Goal: Task Accomplishment & Management: Manage account settings

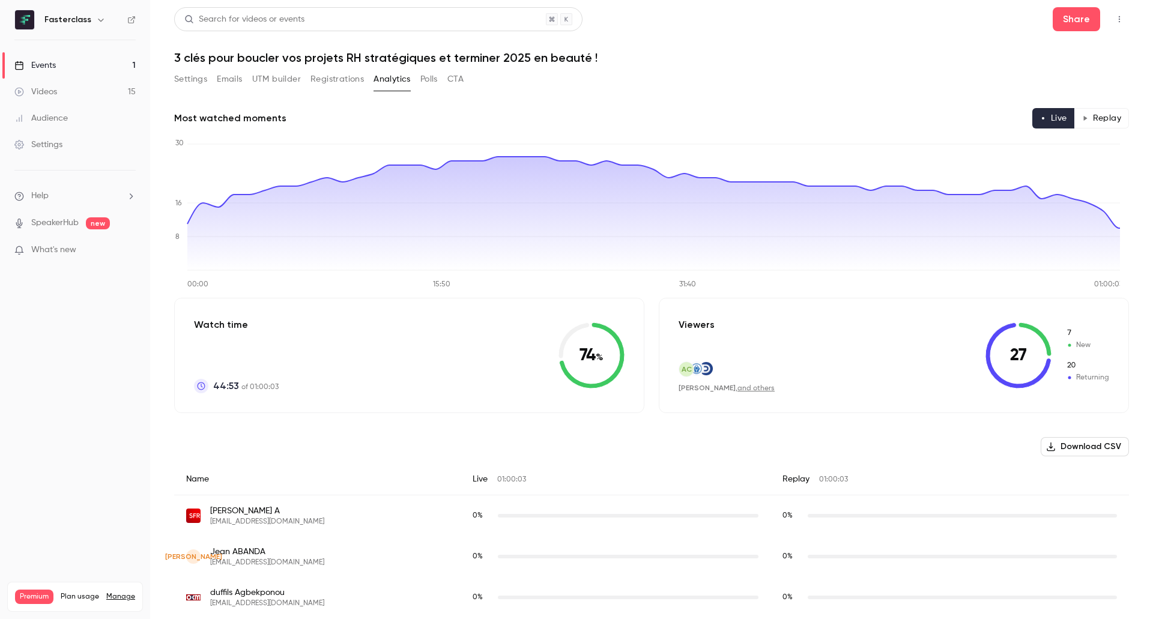
click at [73, 70] on link "Events 1" at bounding box center [75, 65] width 150 height 26
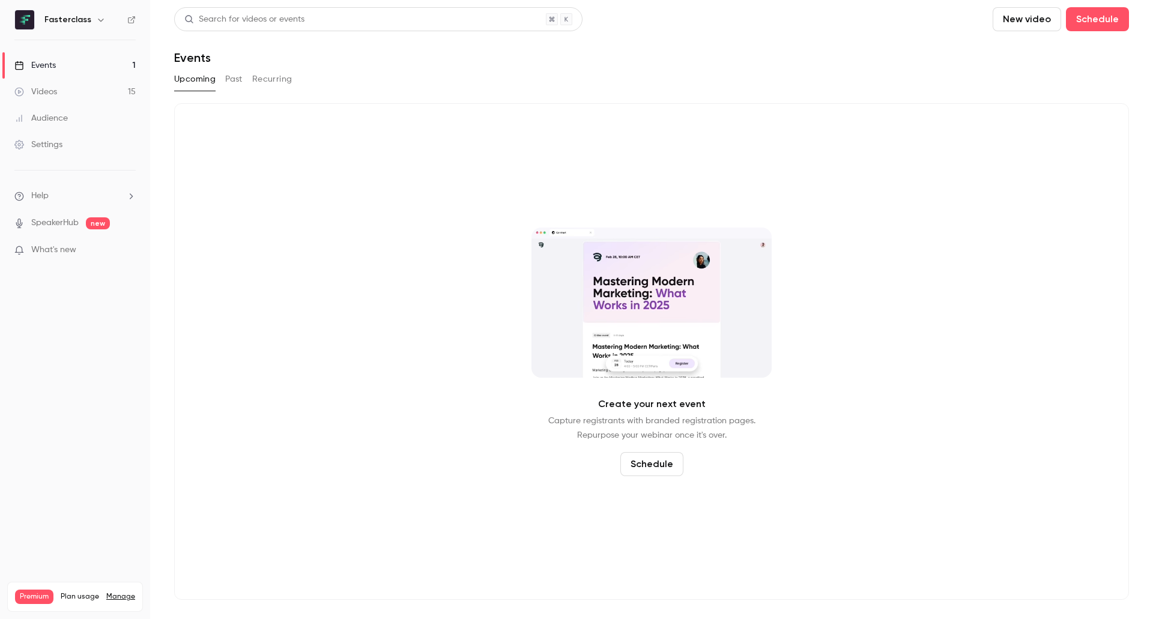
click at [233, 73] on button "Past" at bounding box center [233, 79] width 17 height 19
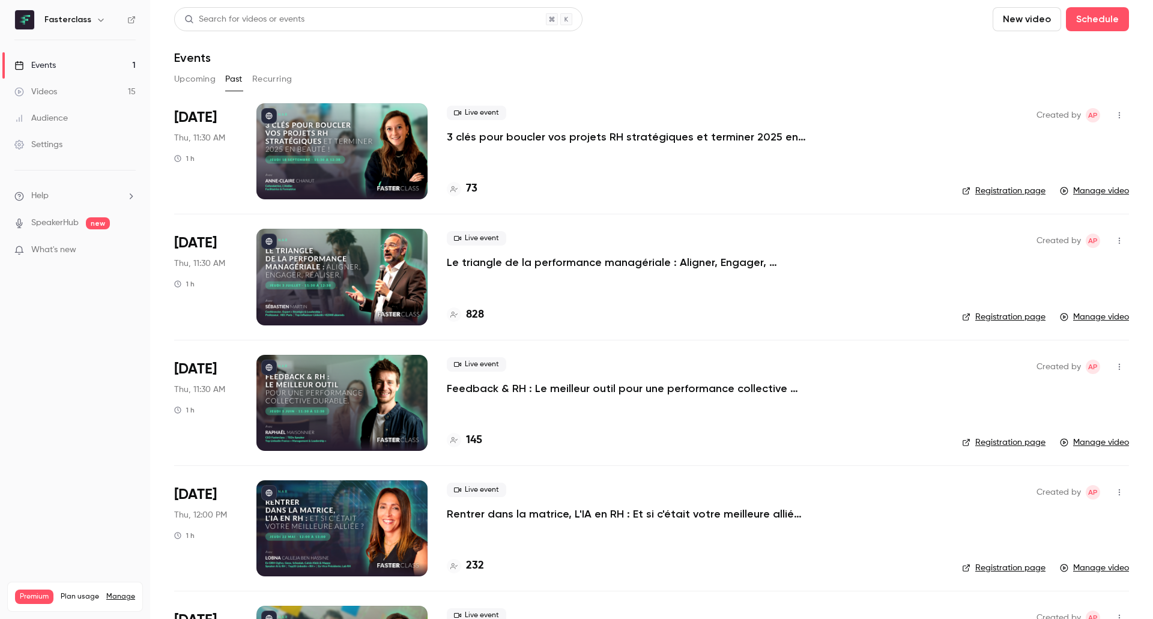
click at [521, 137] on p "3 clés pour boucler vos projets RH stratégiques et terminer 2025 en beauté !" at bounding box center [627, 137] width 360 height 14
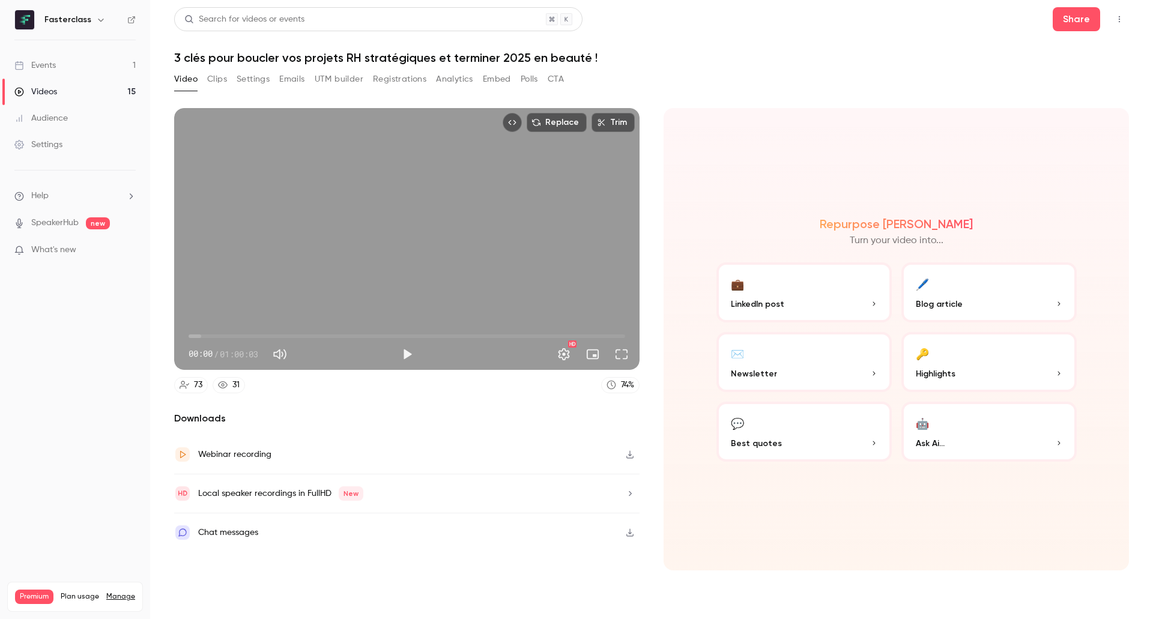
click at [998, 292] on button "🖊️ Blog article" at bounding box center [988, 292] width 175 height 60
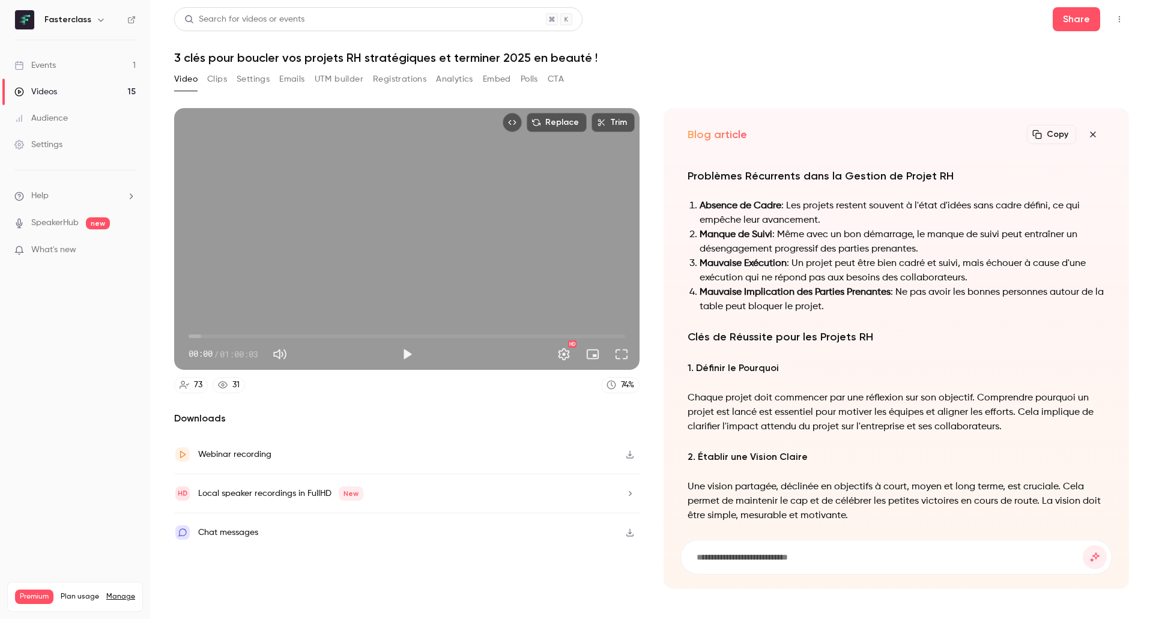
scroll to position [-385, 0]
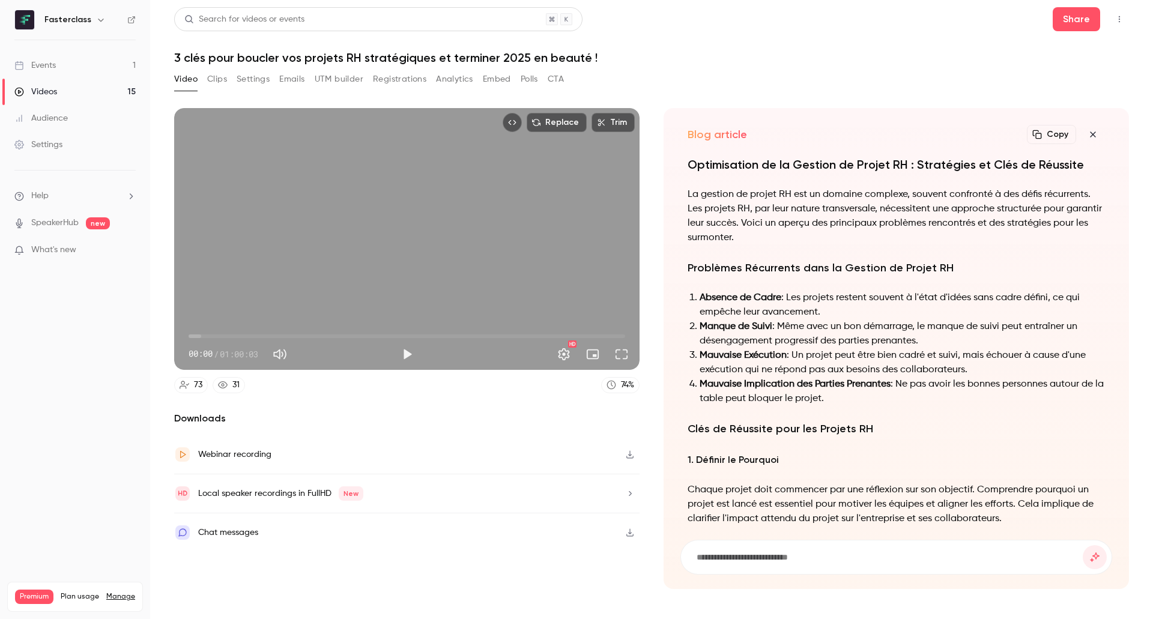
click at [410, 80] on button "Registrations" at bounding box center [399, 79] width 53 height 19
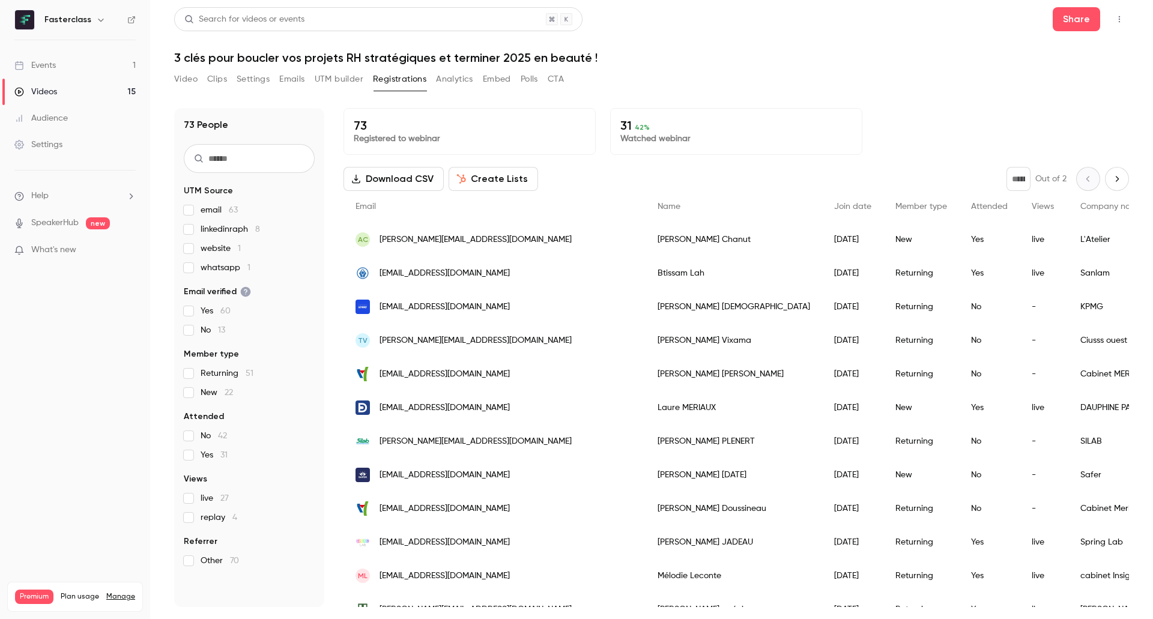
click at [405, 180] on button "Download CSV" at bounding box center [393, 179] width 100 height 24
click at [58, 143] on div "Settings" at bounding box center [38, 145] width 48 height 12
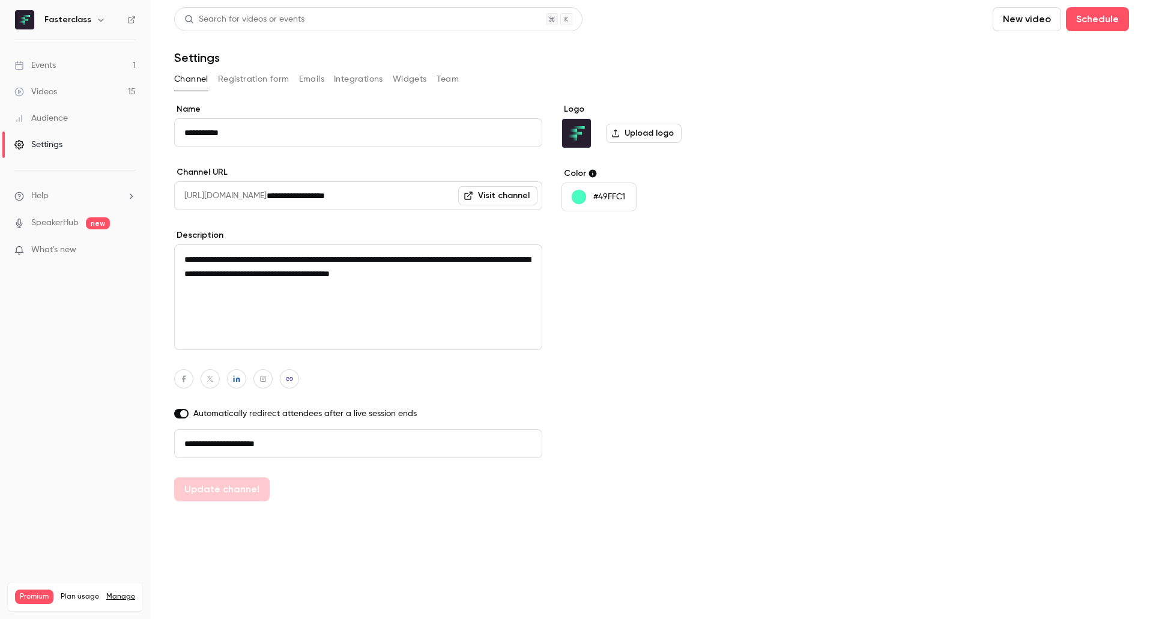
click at [299, 82] on button "Emails" at bounding box center [311, 79] width 25 height 19
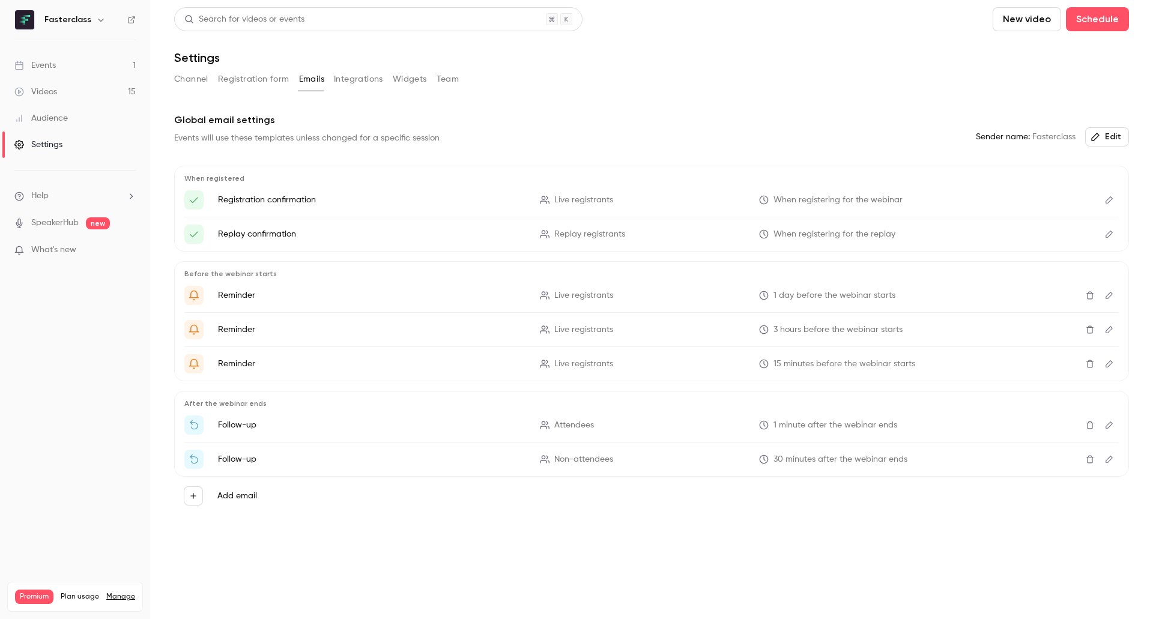
click at [1109, 462] on icon "Edit" at bounding box center [1109, 459] width 10 height 8
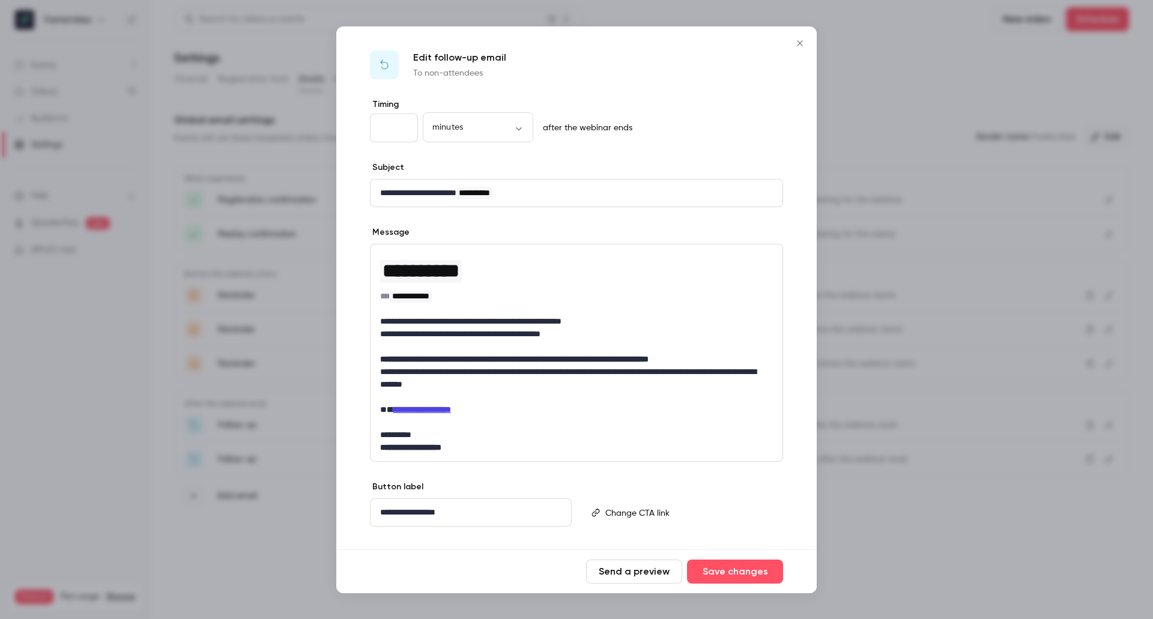
scroll to position [20, 0]
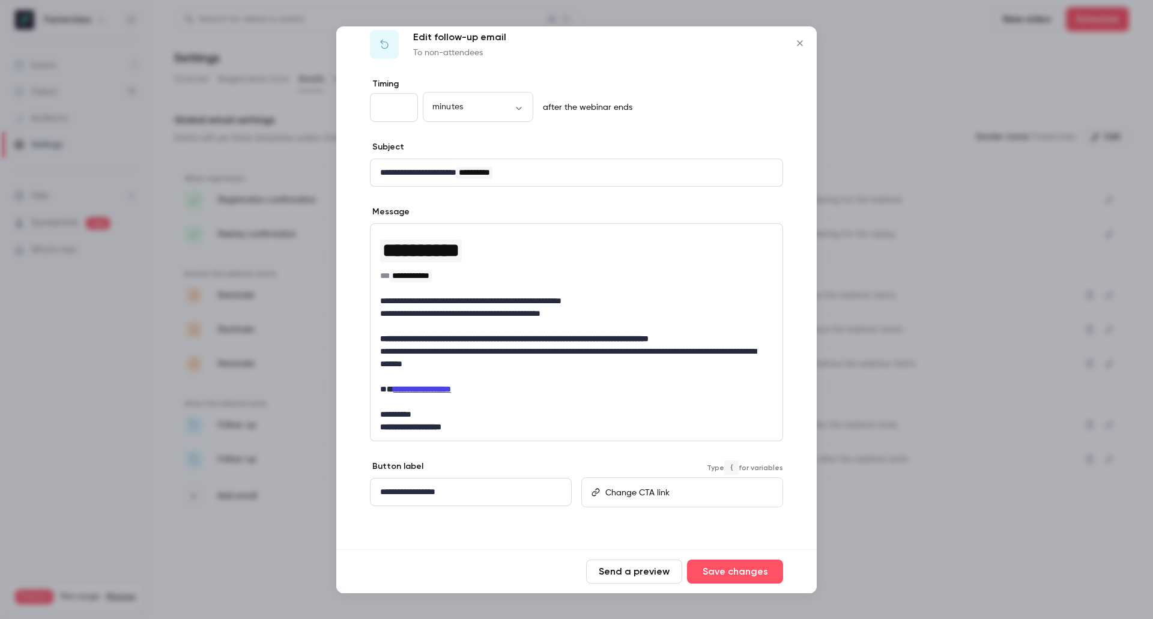
click at [617, 490] on p "editor" at bounding box center [688, 492] width 167 height 13
click at [804, 44] on icon "Close" at bounding box center [799, 43] width 14 height 10
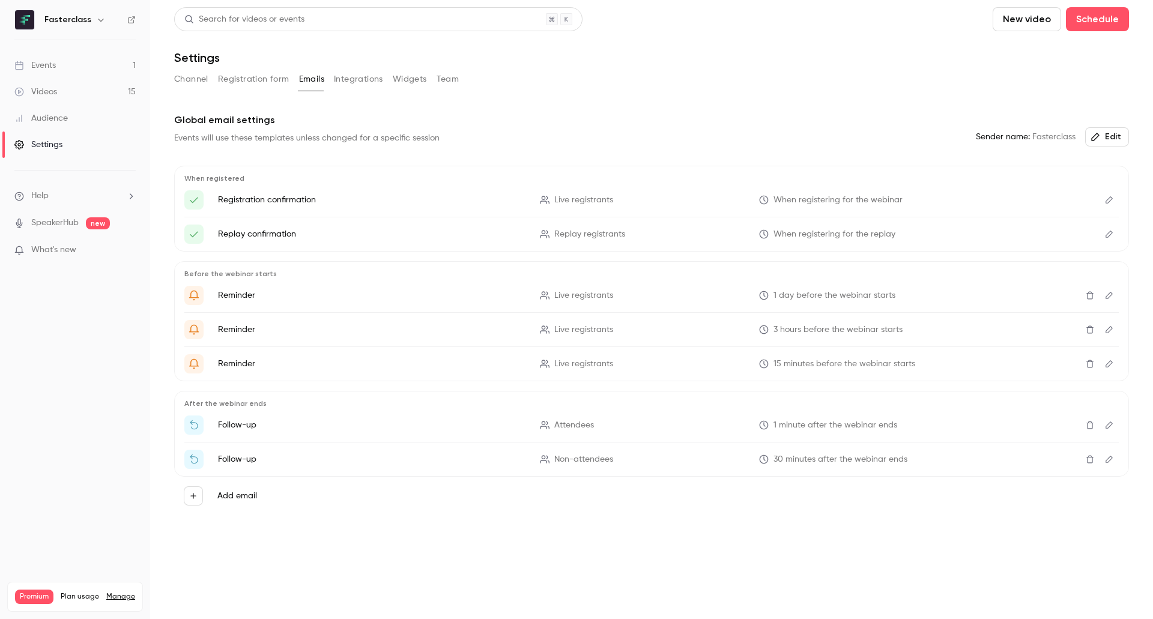
click at [54, 129] on link "Audience" at bounding box center [75, 118] width 150 height 26
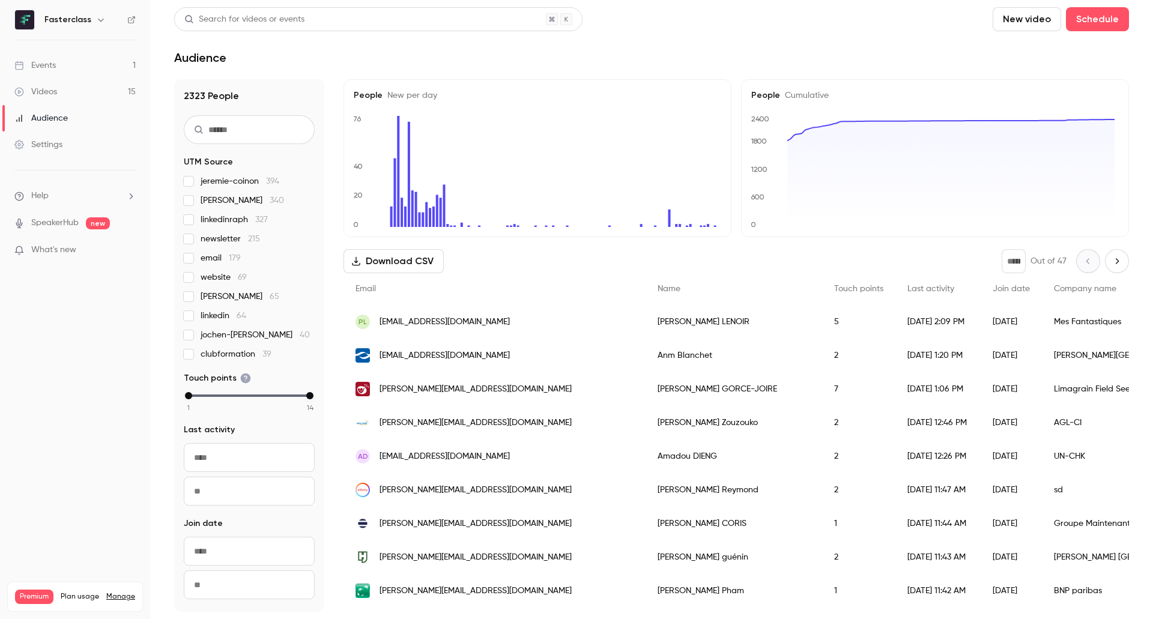
click at [72, 57] on link "Events 1" at bounding box center [75, 65] width 150 height 26
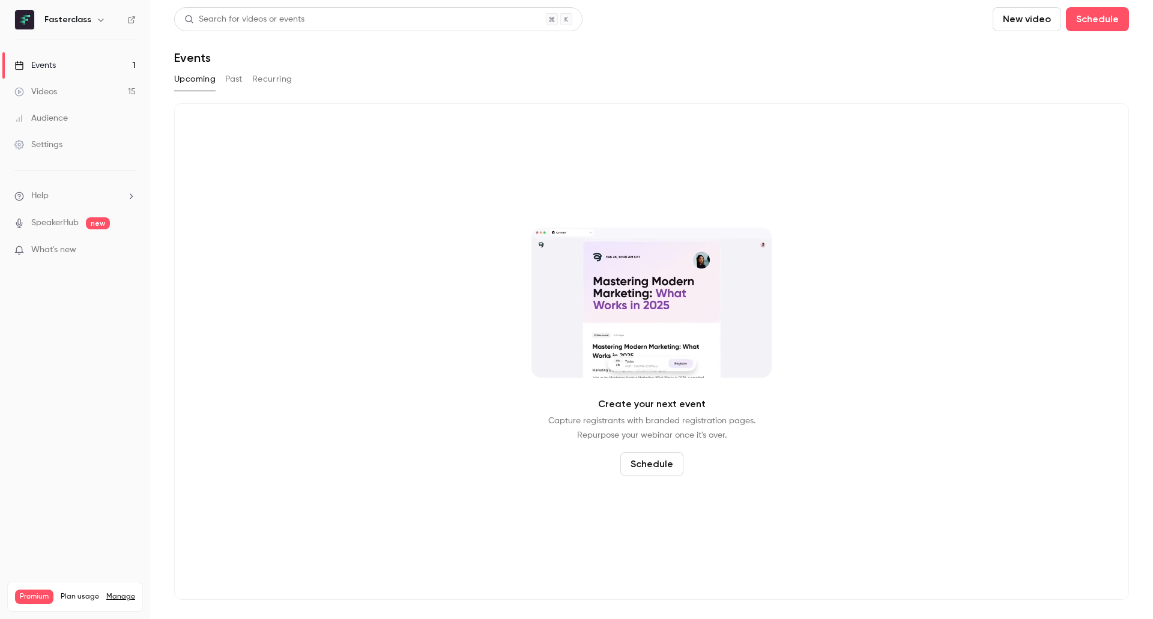
click at [231, 73] on button "Past" at bounding box center [233, 79] width 17 height 19
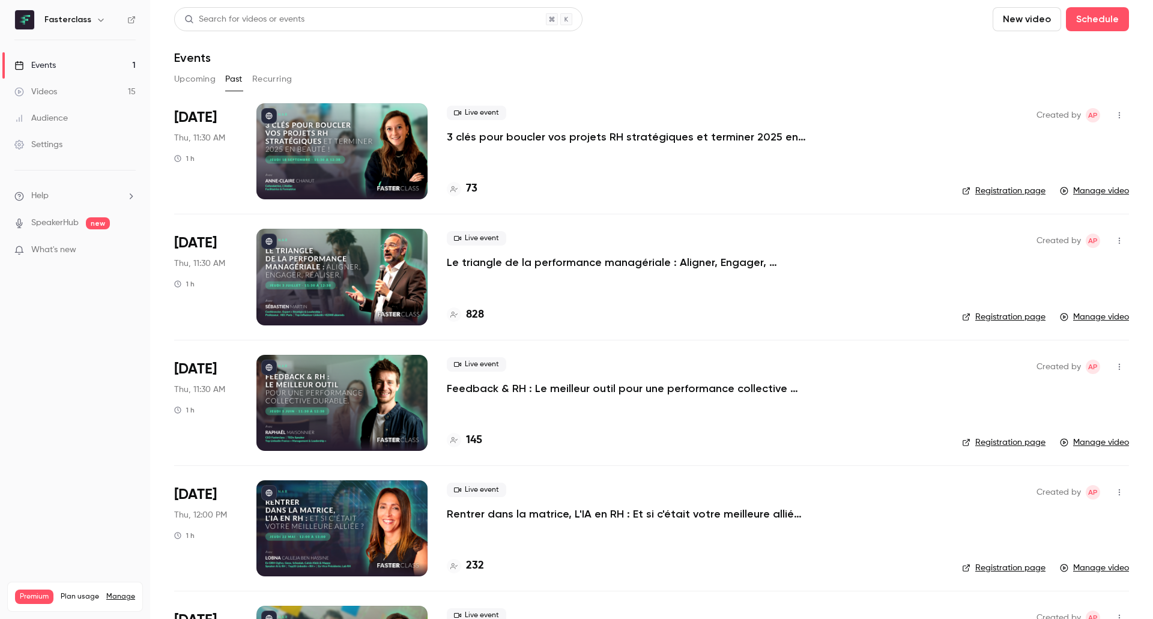
click at [523, 137] on p "3 clés pour boucler vos projets RH stratégiques et terminer 2025 en beauté !" at bounding box center [627, 137] width 360 height 14
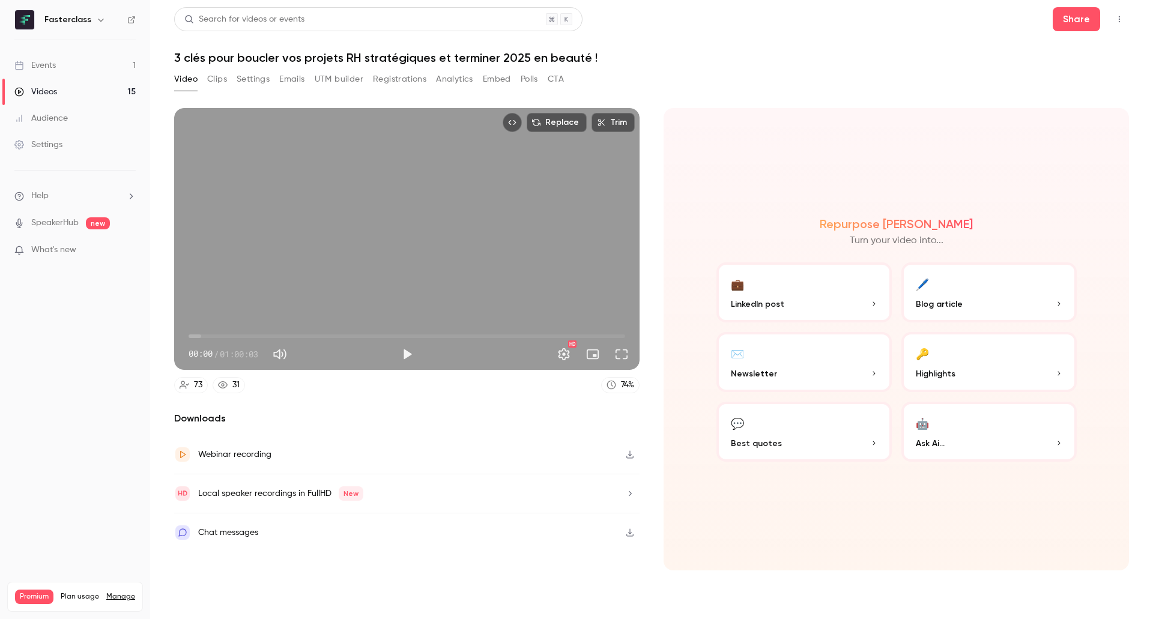
click at [391, 79] on button "Registrations" at bounding box center [399, 79] width 53 height 19
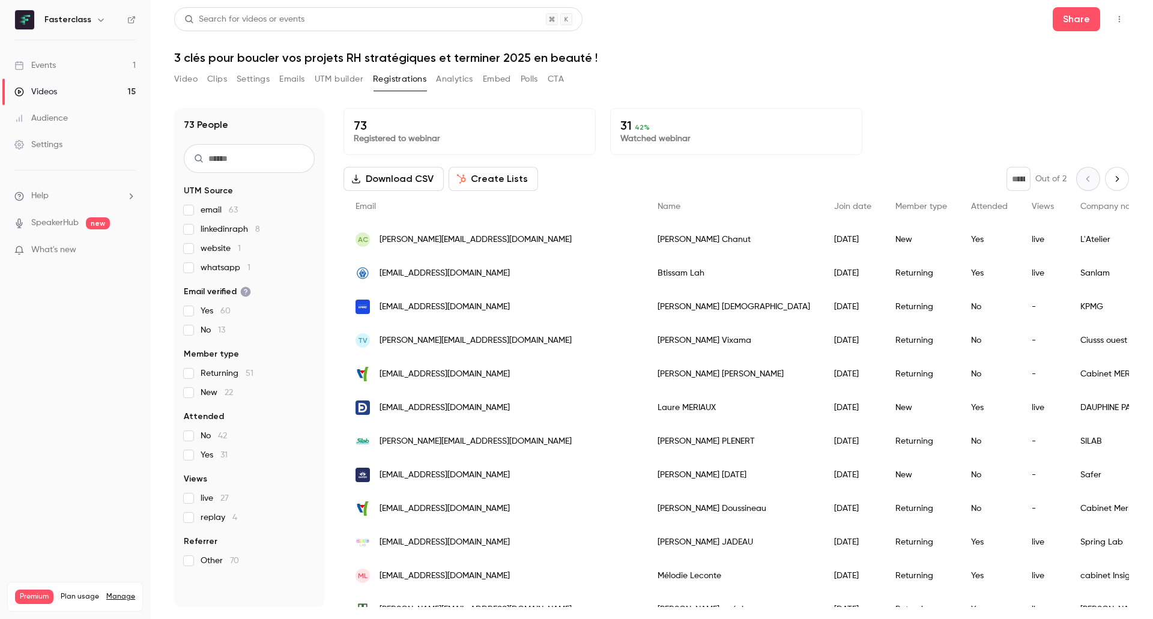
click at [195, 397] on label "New 22" at bounding box center [249, 393] width 131 height 12
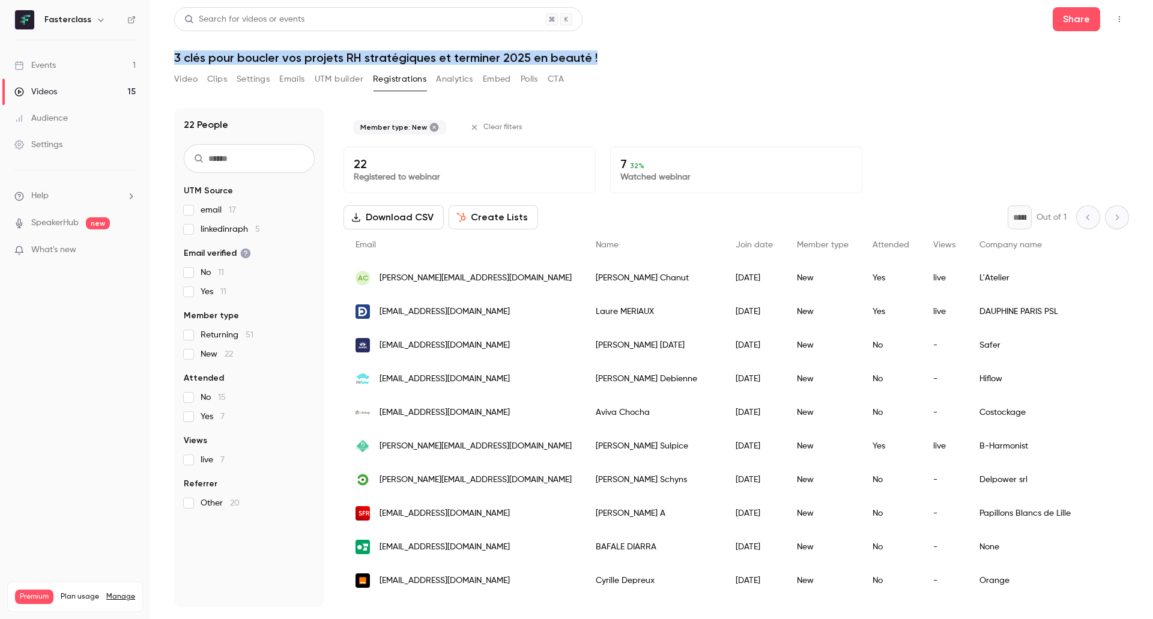
drag, startPoint x: 176, startPoint y: 59, endPoint x: 627, endPoint y: 64, distance: 450.9
click at [627, 64] on h1 "3 clés pour boucler vos projets RH stratégiques et terminer 2025 en beauté !" at bounding box center [651, 57] width 955 height 14
copy h1 "3 clés pour boucler vos projets RH stratégiques et terminer 2025 en beauté !"
